Goal: Transaction & Acquisition: Purchase product/service

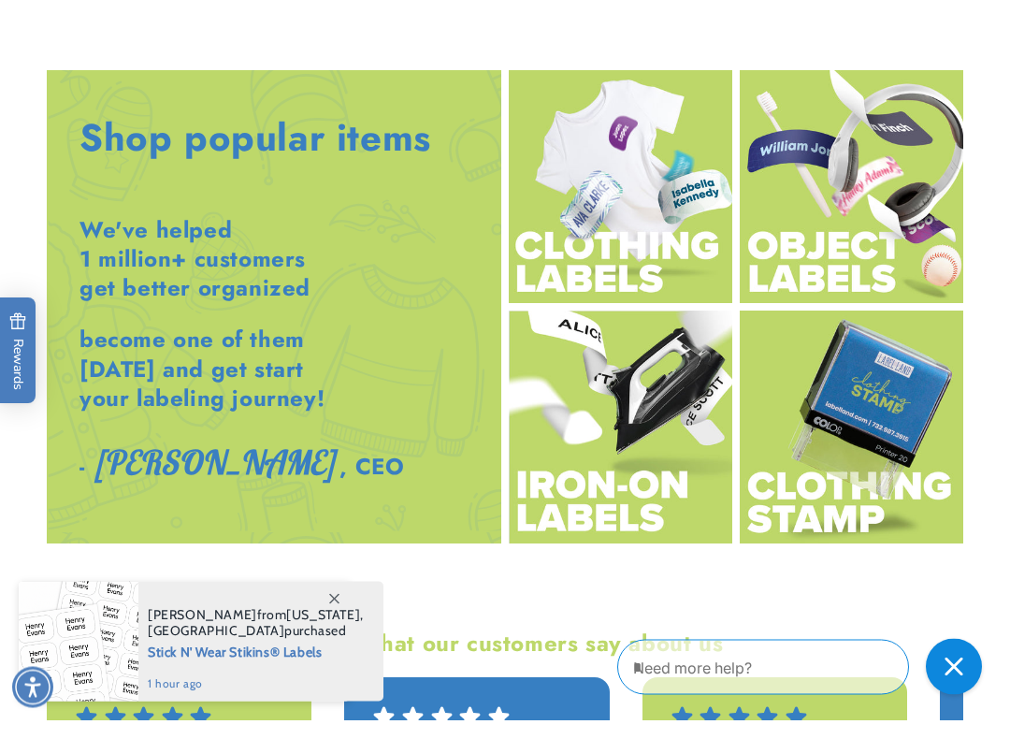
scroll to position [1950, 0]
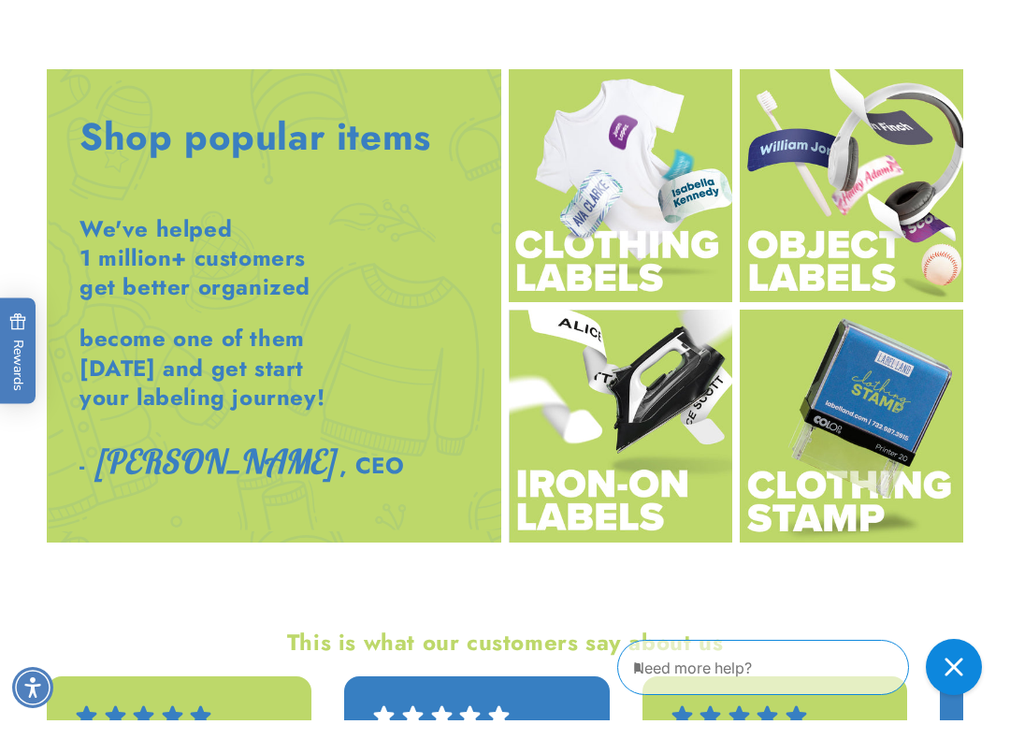
click at [651, 398] on img at bounding box center [621, 444] width 224 height 233
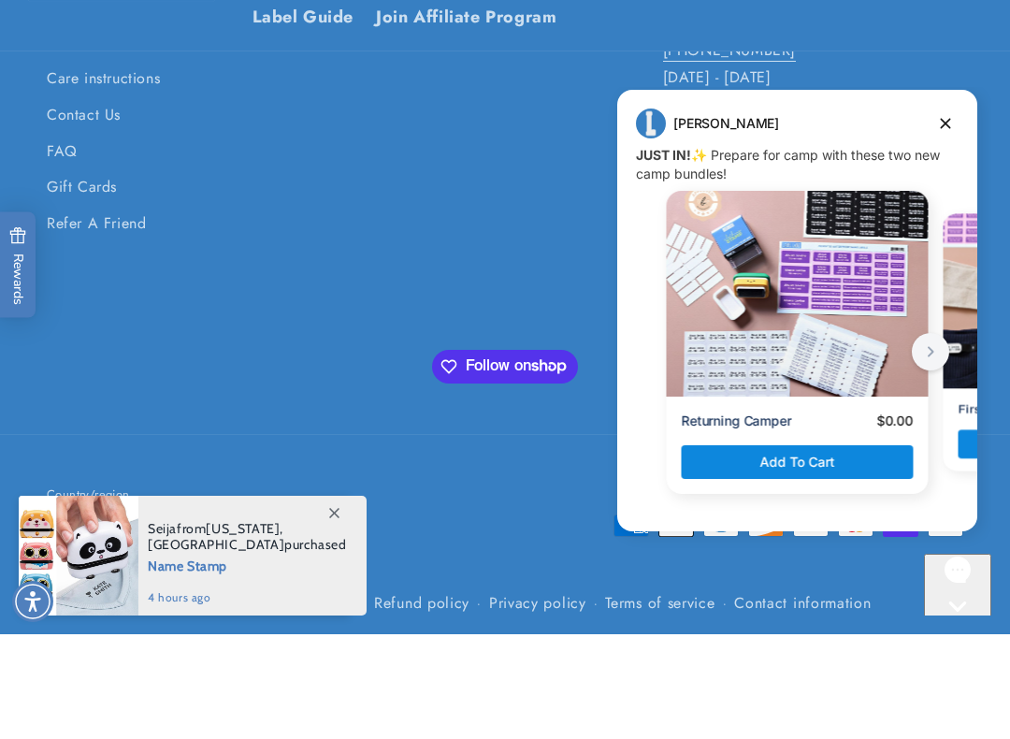
scroll to position [1258, 0]
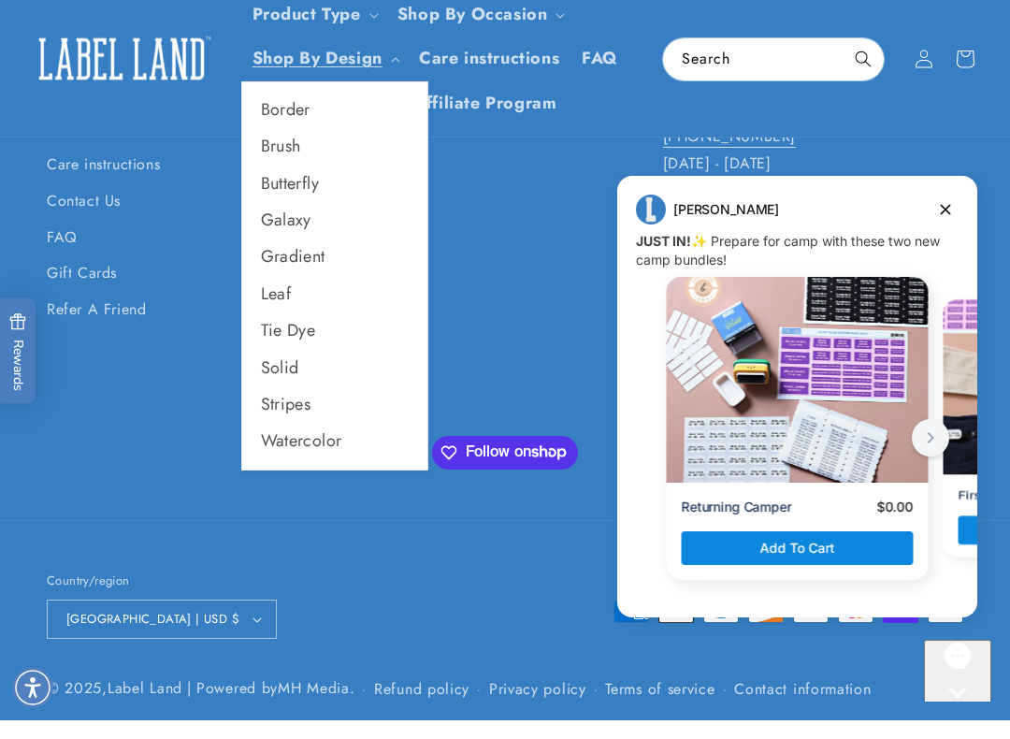
click at [321, 184] on link "Butterfly" at bounding box center [334, 202] width 185 height 36
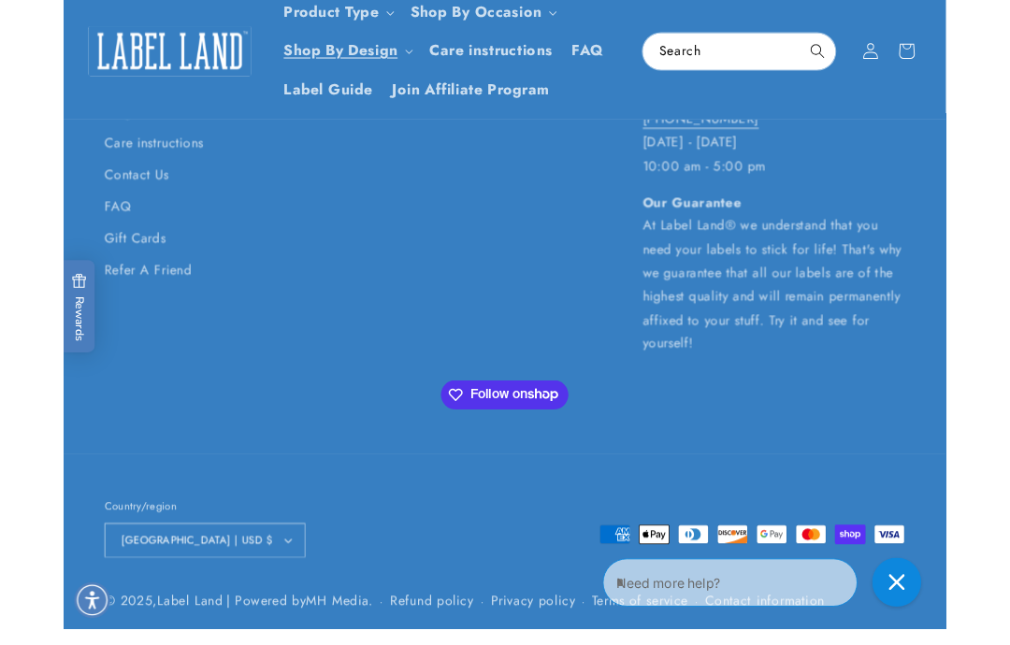
scroll to position [1579, 0]
